Goal: Task Accomplishment & Management: Use online tool/utility

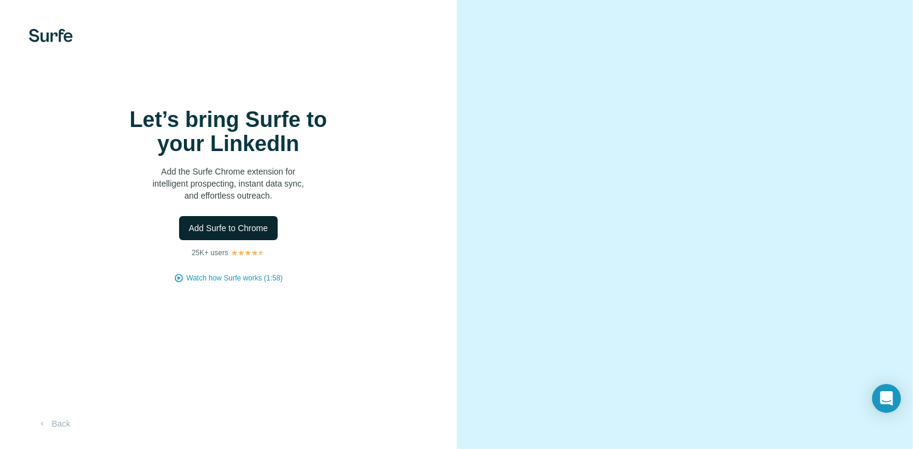
click at [248, 234] on span "Add Surfe to Chrome" at bounding box center [228, 228] width 79 height 12
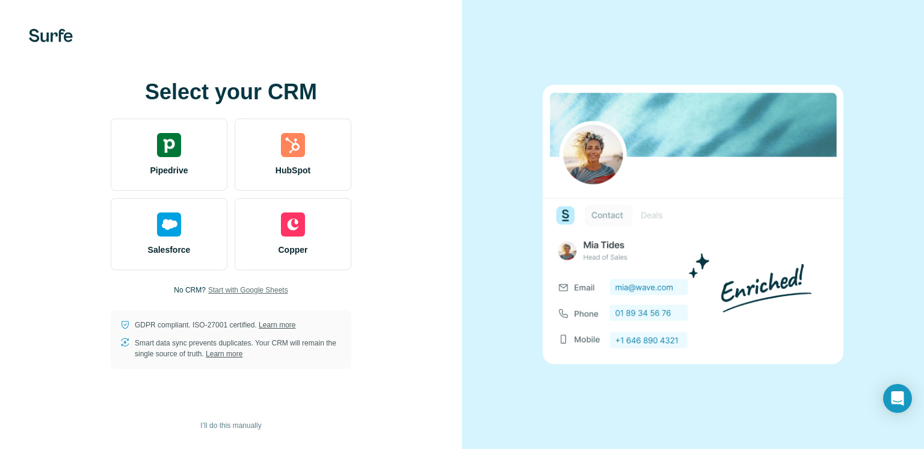
click at [246, 285] on span "Start with Google Sheets" at bounding box center [248, 289] width 80 height 11
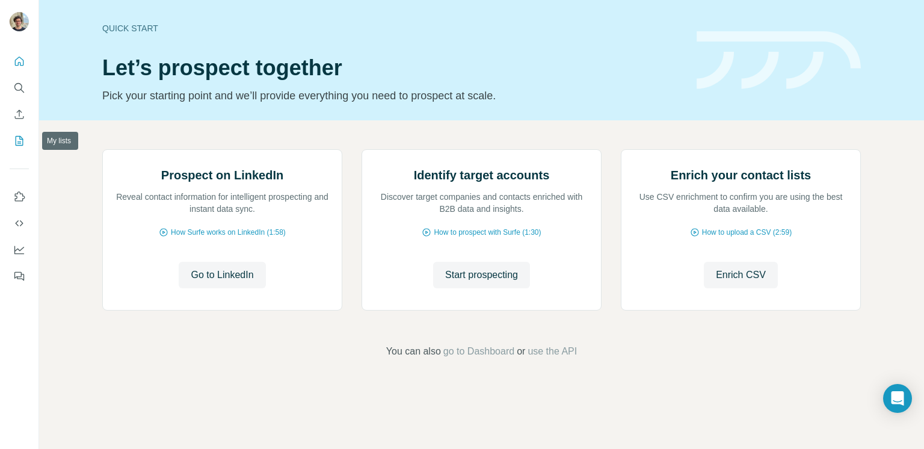
click at [22, 143] on icon "My lists" at bounding box center [19, 141] width 12 height 12
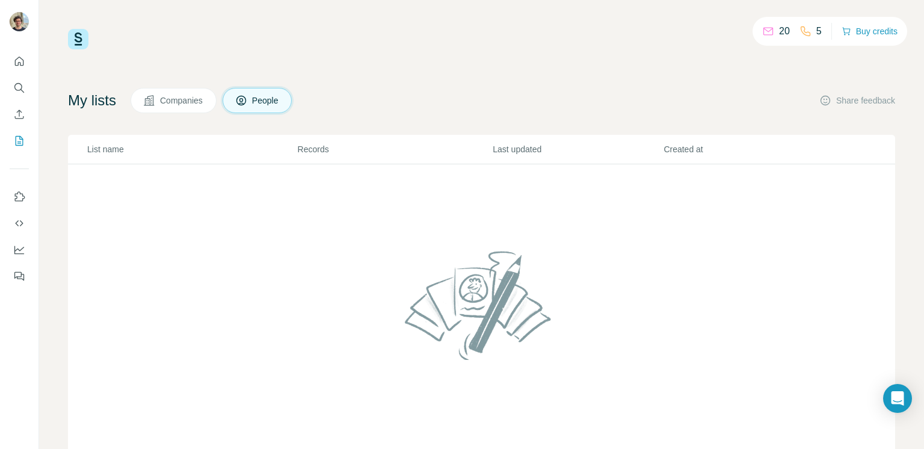
click at [201, 102] on span "Companies" at bounding box center [182, 100] width 44 height 12
click at [292, 103] on button "People" at bounding box center [257, 100] width 70 height 25
